Goal: Check status

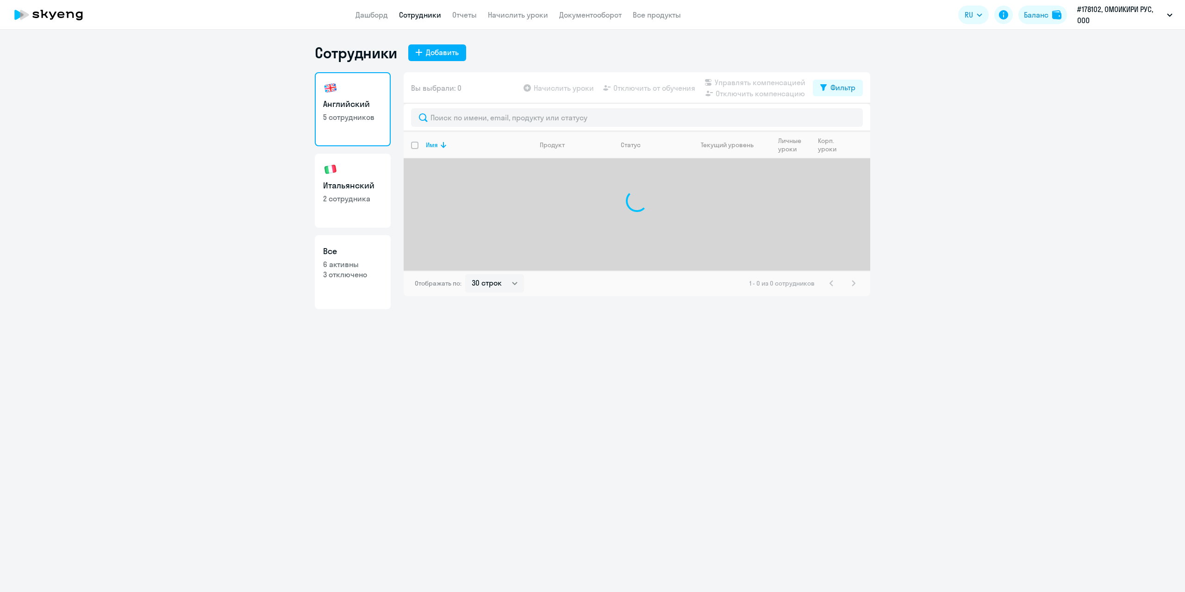
select select "30"
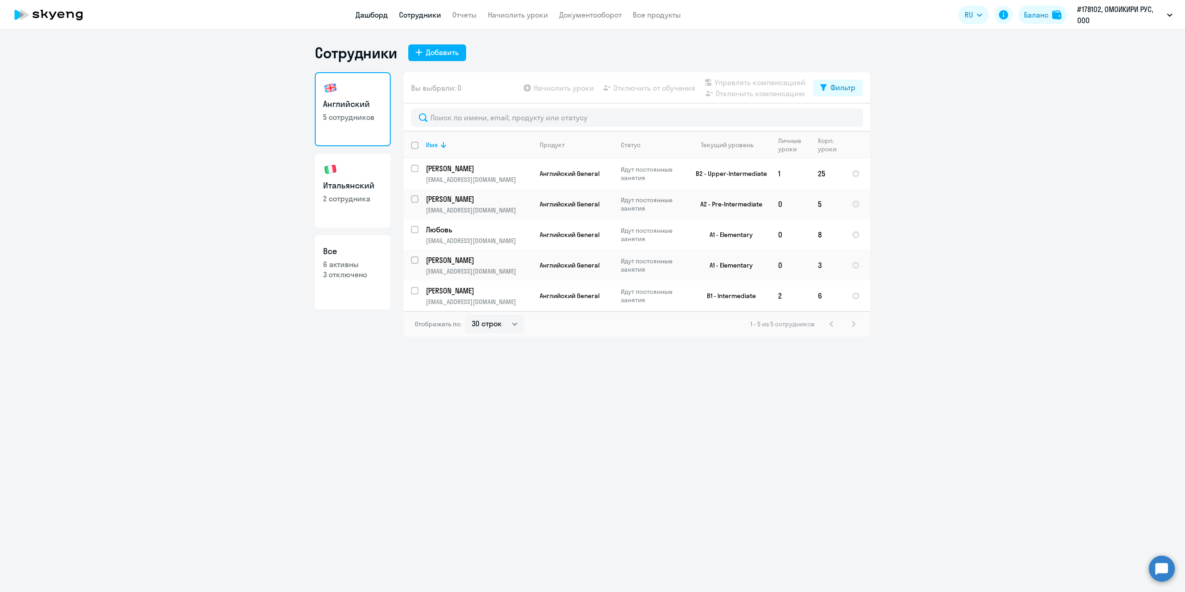
click at [374, 15] on link "Дашборд" at bounding box center [372, 14] width 32 height 9
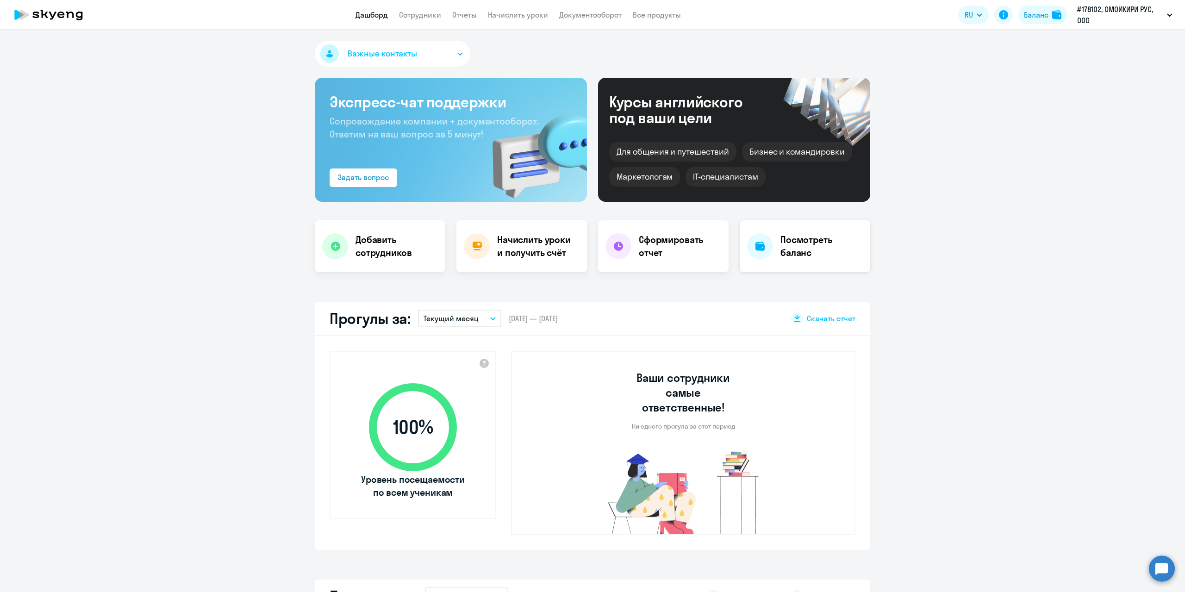
click at [818, 251] on h4 "Посмотреть баланс" at bounding box center [821, 246] width 82 height 26
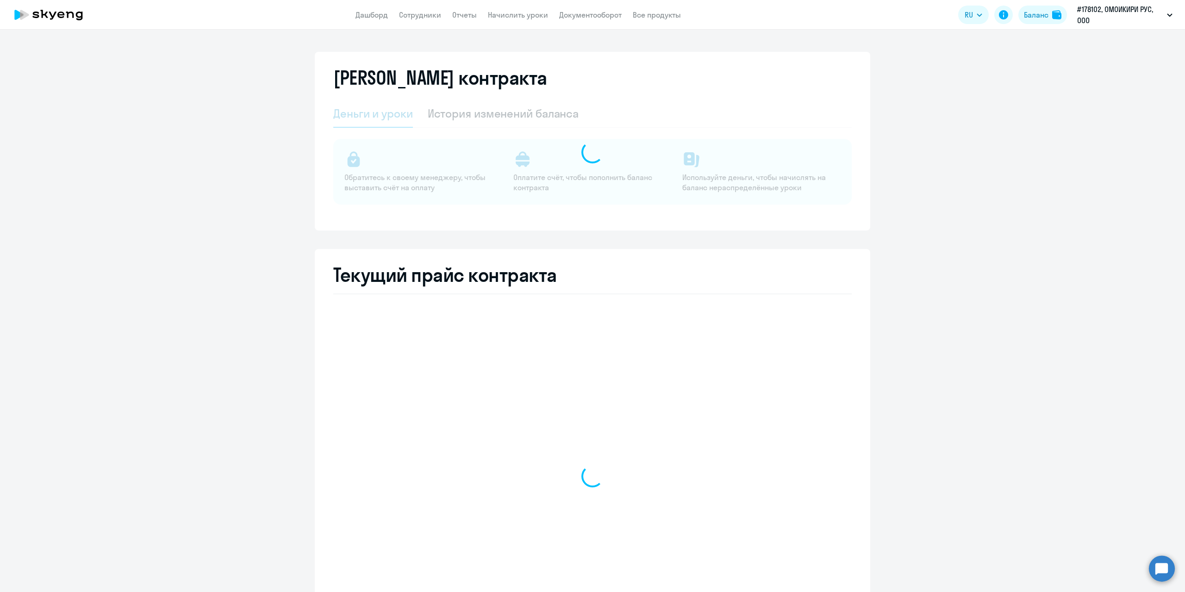
select select "english_adult_not_native_speaker"
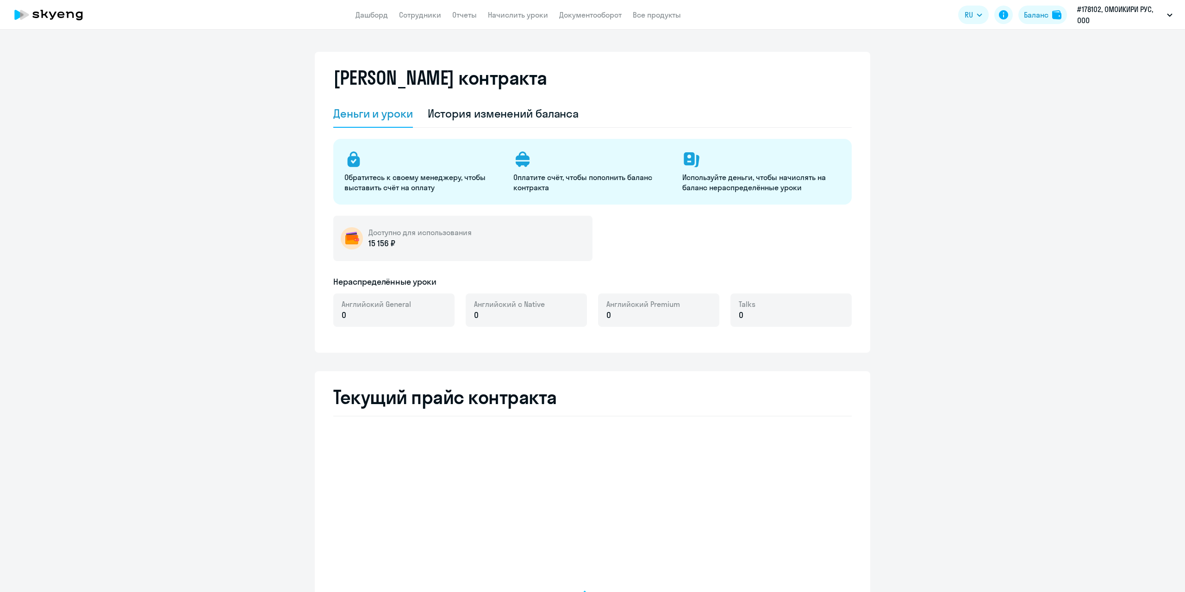
select select "english_adult_not_native_speaker"
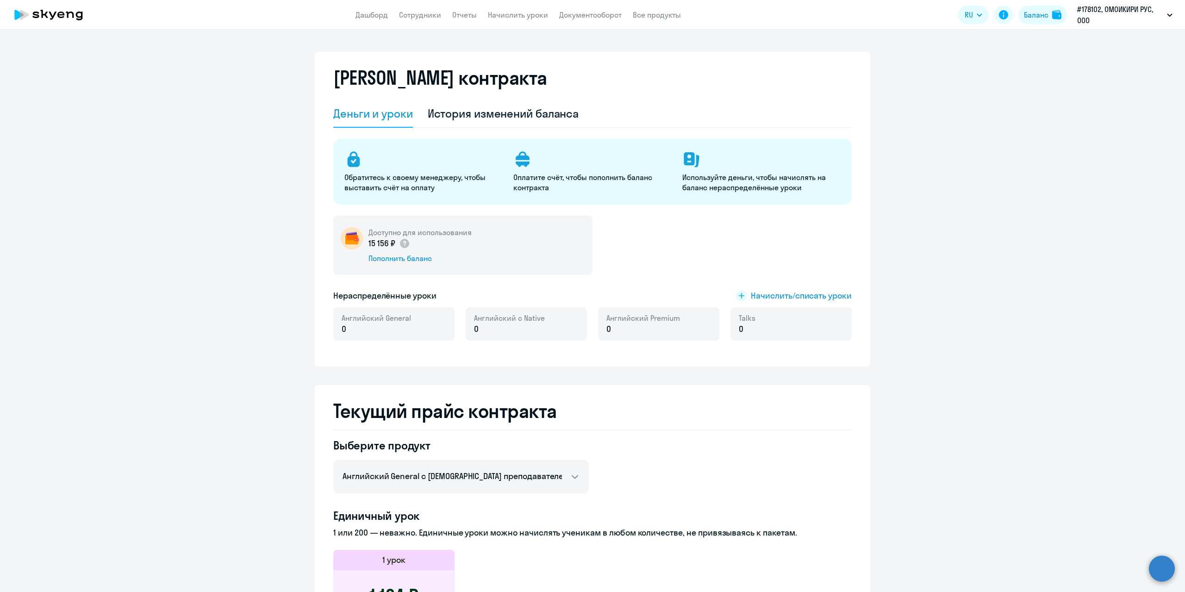
select select "english_adult_not_native_speaker"
